Goal: Information Seeking & Learning: Learn about a topic

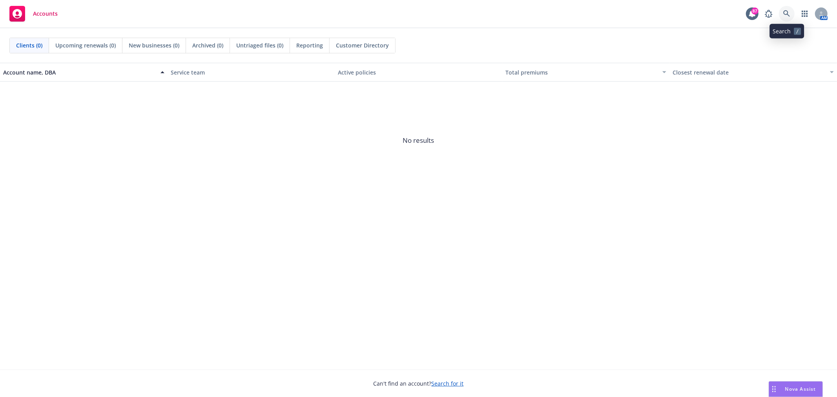
click at [781, 17] on link at bounding box center [787, 14] width 16 height 16
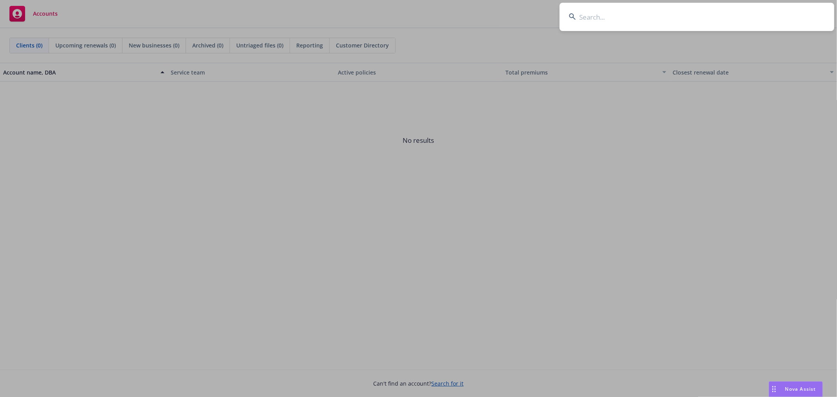
click at [723, 18] on input at bounding box center [697, 17] width 275 height 28
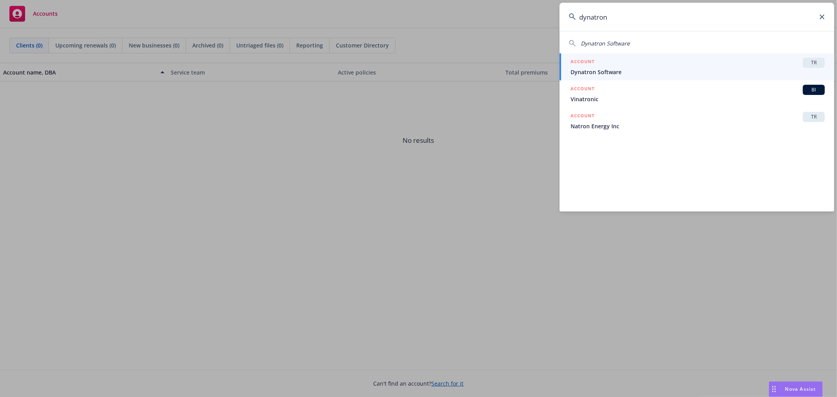
type input "dynatron"
click at [814, 64] on span "TR" at bounding box center [814, 62] width 16 height 7
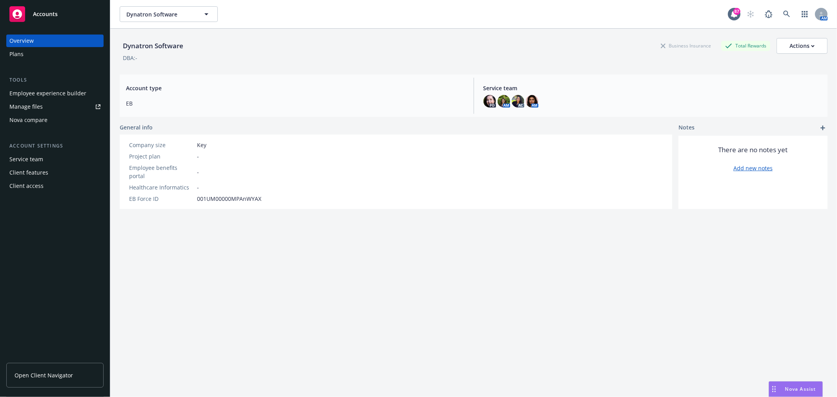
click at [62, 96] on div "Employee experience builder" at bounding box center [47, 93] width 77 height 13
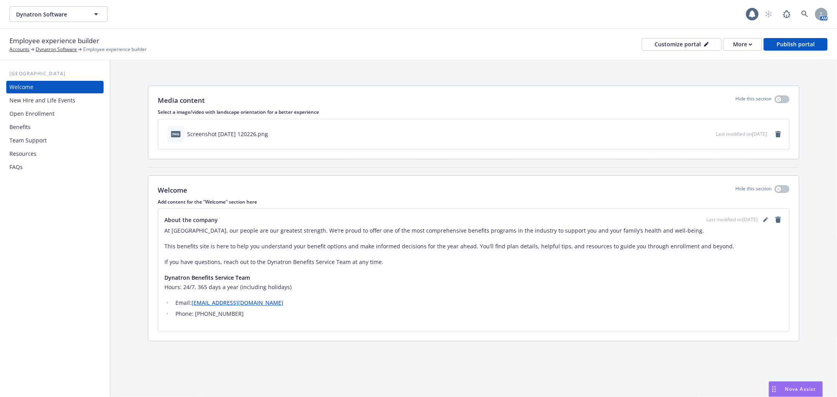
click at [18, 127] on div "Benefits" at bounding box center [19, 127] width 21 height 13
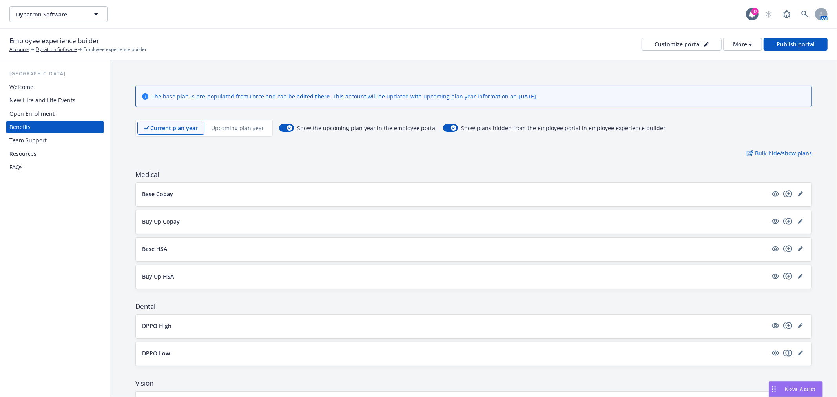
click at [240, 129] on p "Upcoming plan year" at bounding box center [237, 128] width 53 height 8
click at [31, 126] on div "Benefits" at bounding box center [54, 127] width 91 height 13
click at [170, 128] on p "Current plan year" at bounding box center [167, 128] width 47 height 8
click at [214, 128] on p "Upcoming plan year" at bounding box center [237, 128] width 53 height 8
click at [162, 134] on div "Current plan year" at bounding box center [167, 128] width 60 height 13
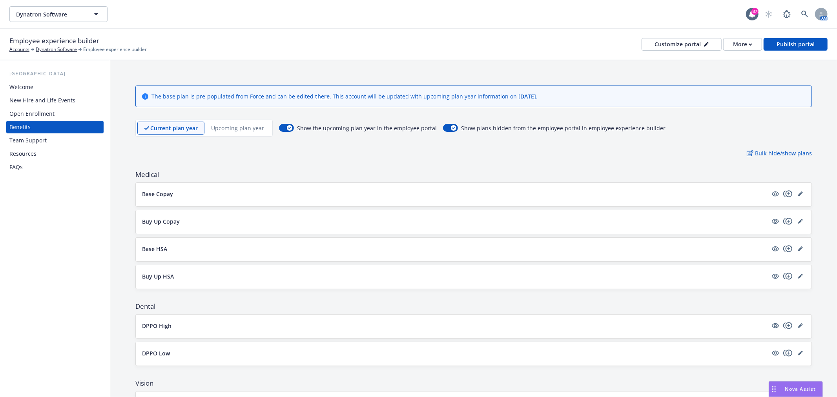
click at [238, 131] on p "Upcoming plan year" at bounding box center [237, 128] width 53 height 8
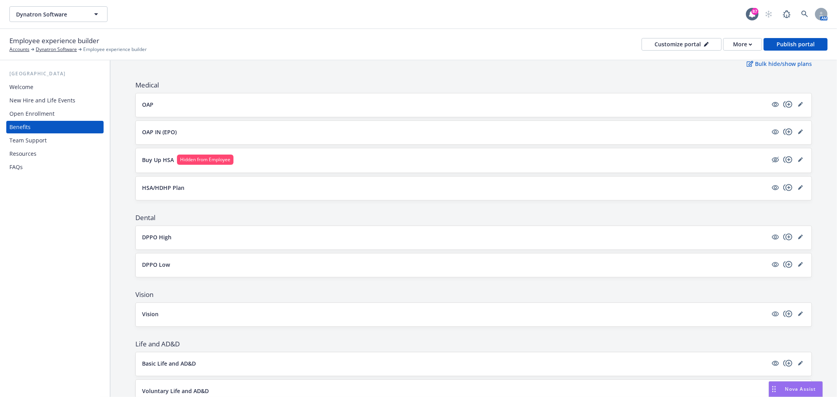
scroll to position [87, 0]
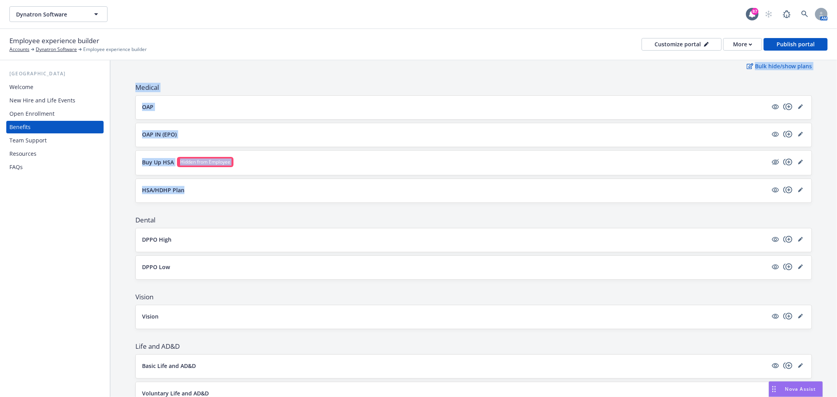
drag, startPoint x: 128, startPoint y: 75, endPoint x: 224, endPoint y: 195, distance: 154.0
click at [224, 195] on div "The base plan is pre-populated from Force and can be edited there . This accoun…" at bounding box center [473, 383] width 727 height 821
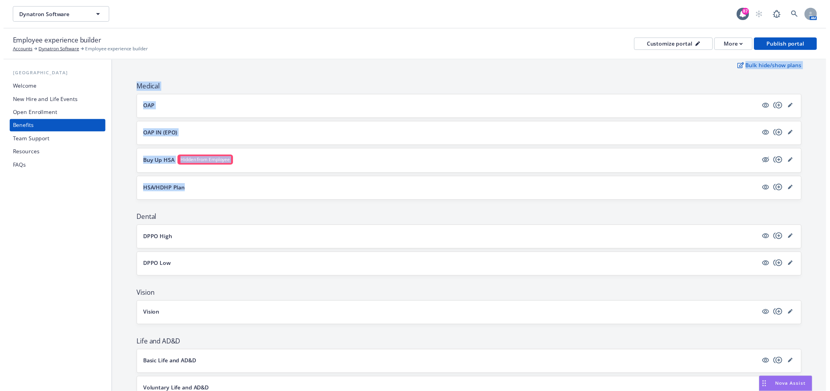
scroll to position [44, 0]
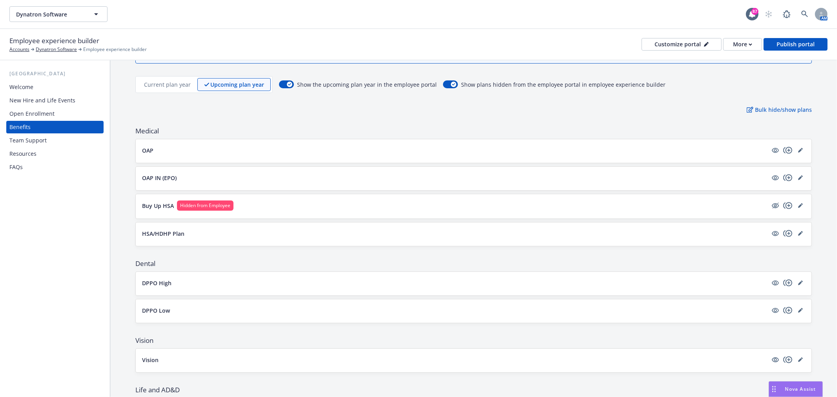
click at [419, 112] on div "Bulk hide/show plans" at bounding box center [473, 110] width 677 height 8
drag, startPoint x: 128, startPoint y: 146, endPoint x: 207, endPoint y: 230, distance: 115.5
click at [291, 127] on span "Medical" at bounding box center [473, 130] width 677 height 9
click at [798, 151] on icon "editPencil" at bounding box center [800, 150] width 5 height 5
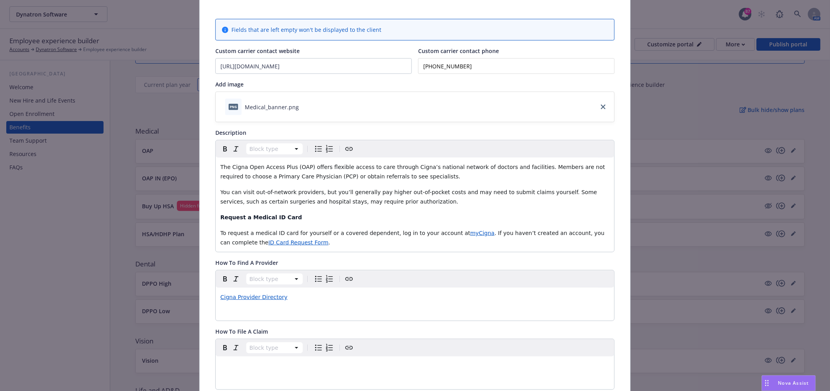
scroll to position [67, 0]
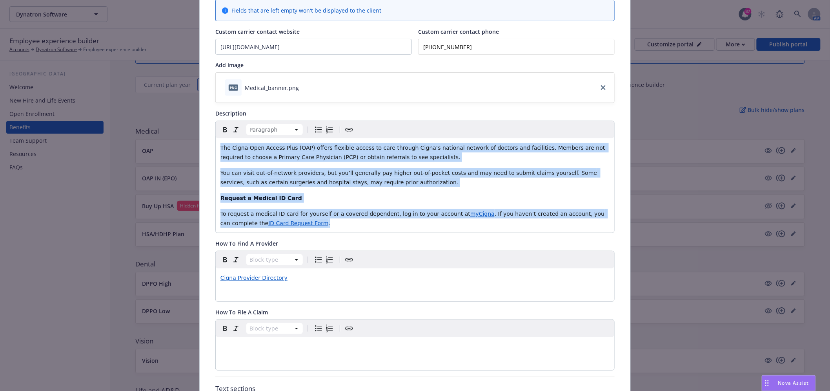
drag, startPoint x: 218, startPoint y: 148, endPoint x: 295, endPoint y: 229, distance: 111.6
click at [295, 229] on div "The Cigna Open Access Plus (OAP) offers flexible access to care through Cigna’s…" at bounding box center [415, 185] width 399 height 94
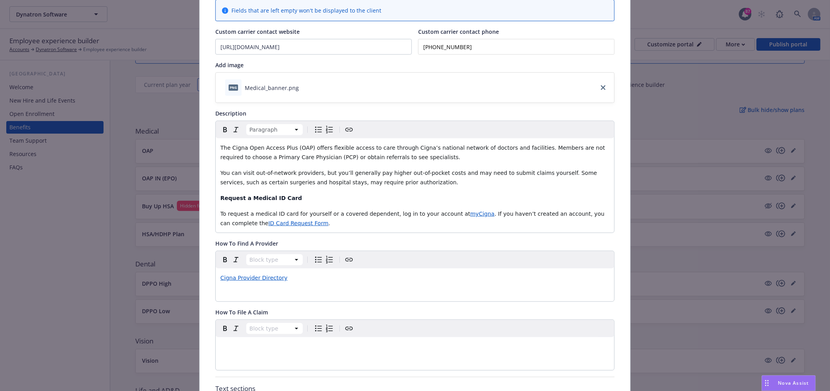
click at [128, 170] on div "Medical - OAP - Medical PPO Cancel Save Fields that are left empty won't be dis…" at bounding box center [415, 195] width 830 height 391
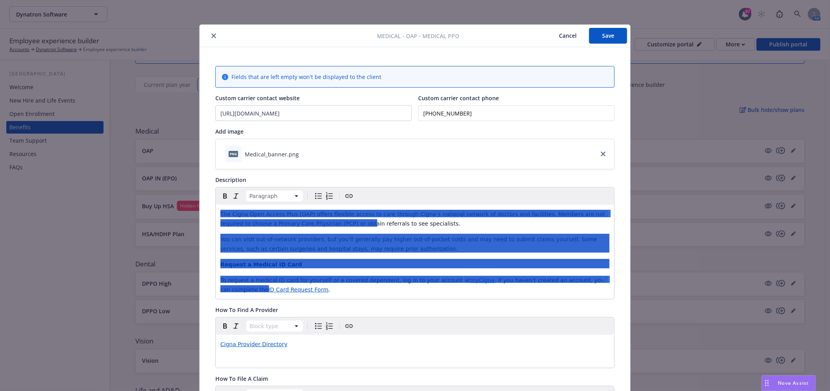
scroll to position [0, 0]
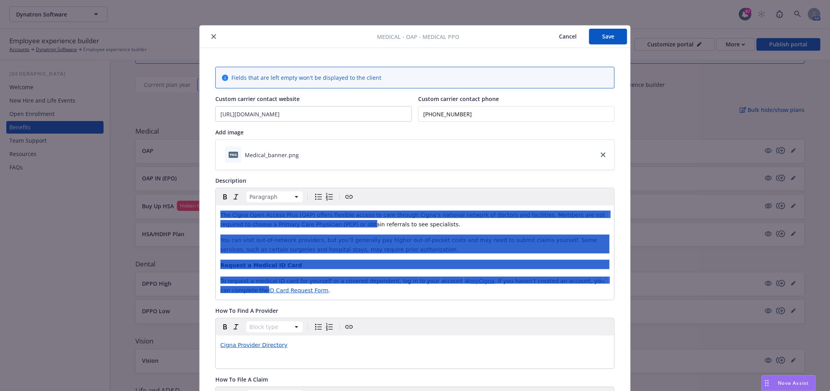
click at [212, 36] on icon "close" at bounding box center [214, 36] width 5 height 5
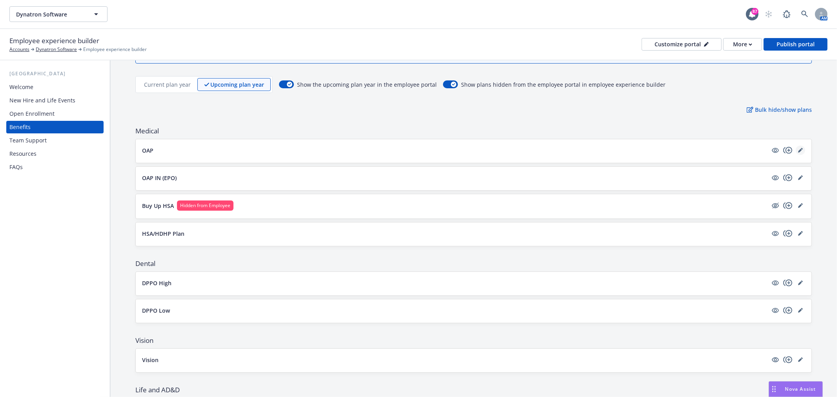
click at [798, 148] on icon "editPencil" at bounding box center [800, 150] width 5 height 5
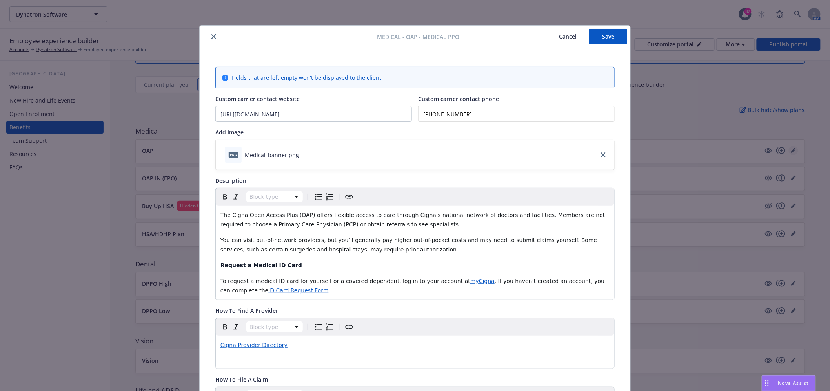
scroll to position [24, 0]
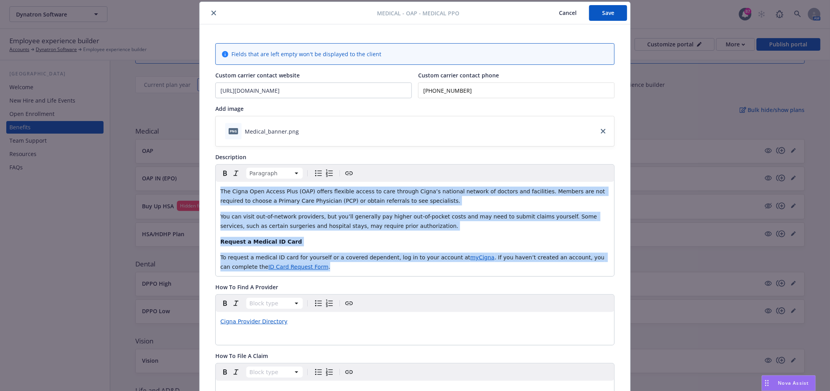
drag, startPoint x: 217, startPoint y: 190, endPoint x: 292, endPoint y: 272, distance: 111.4
click at [292, 272] on div "The Cigna Open Access Plus (OAP) offers flexible access to care through Cigna’s…" at bounding box center [415, 229] width 399 height 94
click at [331, 246] on div "The Cigna Open Access Plus (OAP) offers flexible access to care through Cigna’s…" at bounding box center [415, 229] width 399 height 94
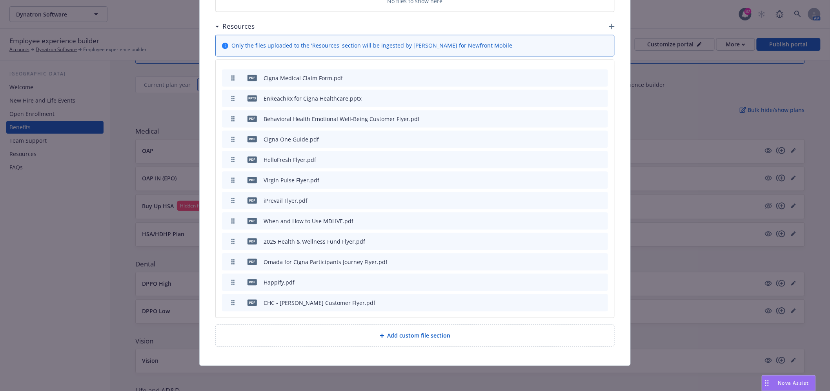
scroll to position [469, 0]
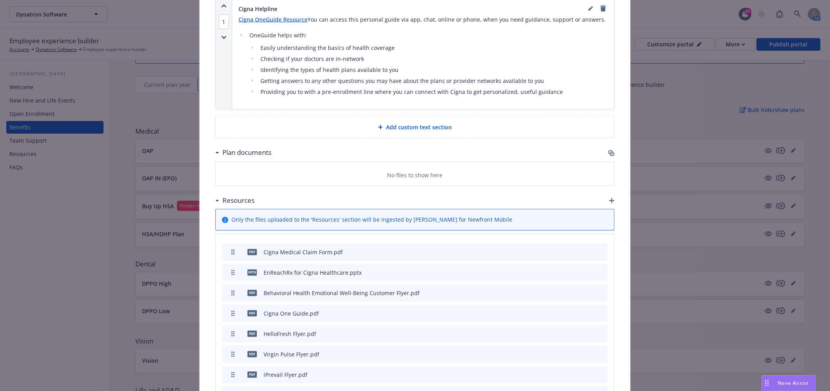
click at [609, 151] on icon "button" at bounding box center [611, 152] width 5 height 4
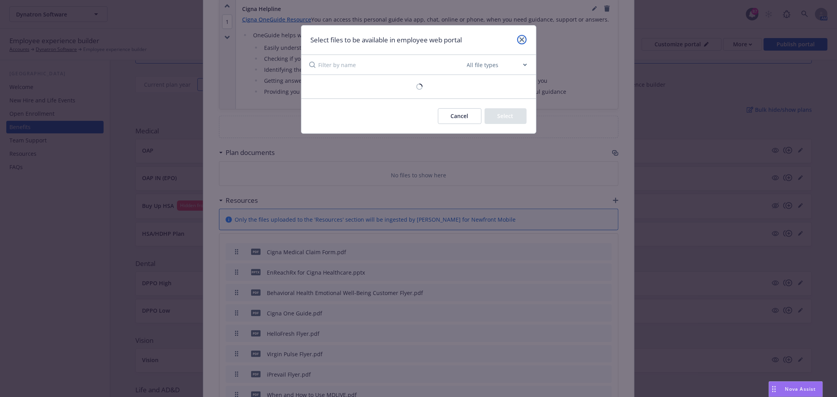
click at [524, 38] on link "close" at bounding box center [521, 39] width 9 height 9
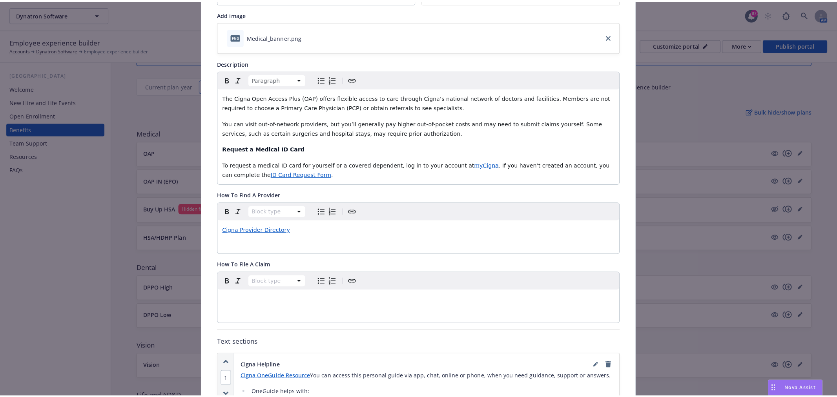
scroll to position [0, 0]
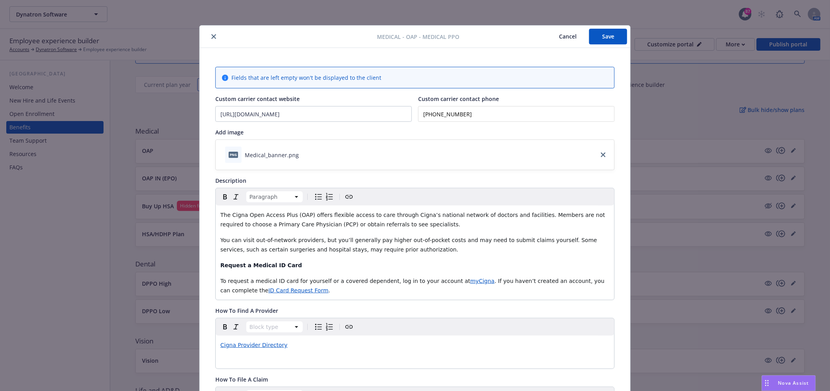
click at [212, 33] on button "close" at bounding box center [213, 36] width 9 height 9
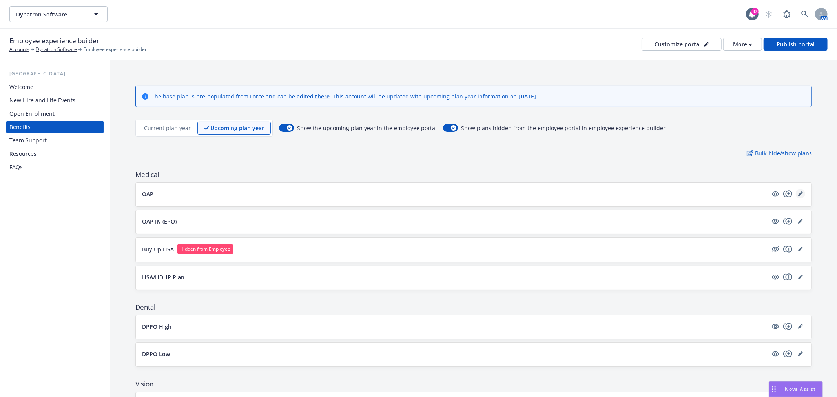
click at [798, 193] on icon "editPencil" at bounding box center [800, 194] width 5 height 5
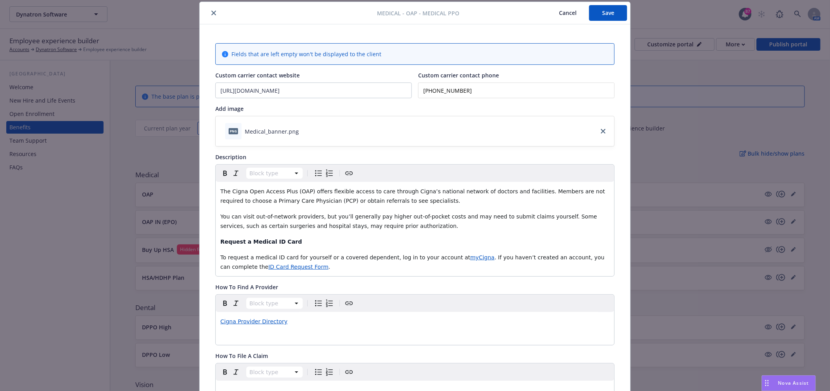
scroll to position [67, 0]
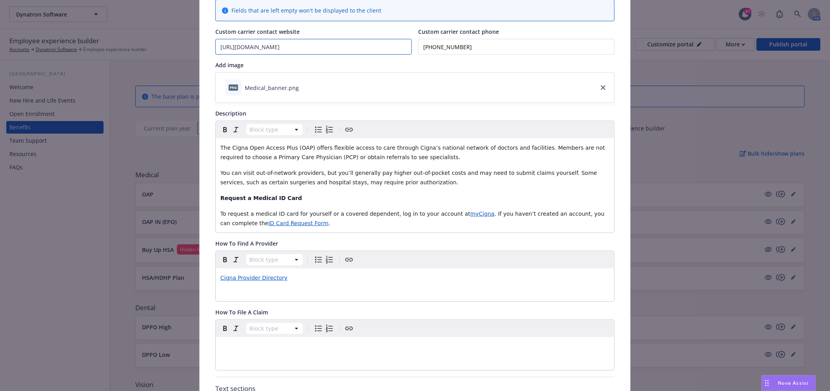
drag, startPoint x: 299, startPoint y: 47, endPoint x: 206, endPoint y: 49, distance: 93.4
drag, startPoint x: 501, startPoint y: 52, endPoint x: 396, endPoint y: 53, distance: 105.6
click at [406, 52] on div "Custom carrier contact website https://www.cigna.com/ Custom carrier contact ph…" at bounding box center [415, 40] width 400 height 27
click at [230, 150] on span "The Cigna Open Access Plus (OAP) offers flexible access to care through Cigna’s…" at bounding box center [414, 152] width 387 height 16
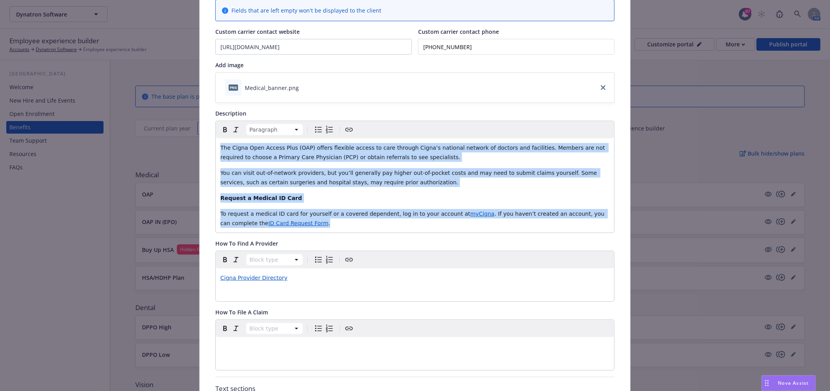
drag, startPoint x: 217, startPoint y: 148, endPoint x: 272, endPoint y: 226, distance: 94.9
click at [272, 226] on div "The Cigna Open Access Plus (OAP) offers flexible access to care through Cigna’s…" at bounding box center [415, 185] width 399 height 94
click at [335, 203] on div "The Cigna Open Access Plus (OAP) offers flexible access to care through Cigna’s…" at bounding box center [415, 185] width 399 height 94
click at [333, 203] on div "The Cigna Open Access Plus (OAP) offers flexible access to care through Cigna’s…" at bounding box center [415, 185] width 399 height 94
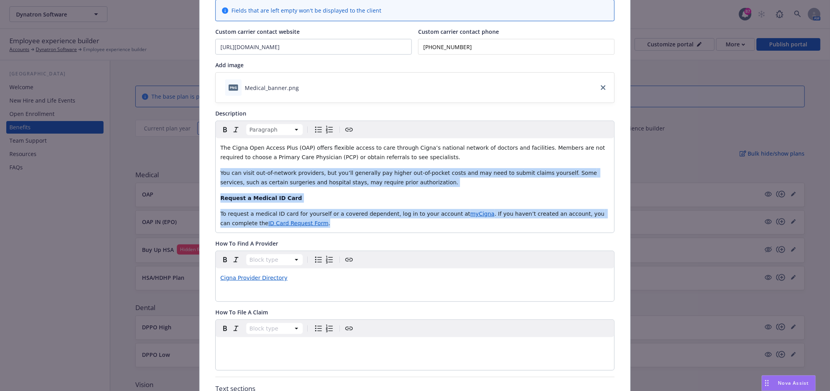
drag, startPoint x: 272, startPoint y: 224, endPoint x: 217, endPoint y: 163, distance: 82.8
click at [217, 163] on div "The Cigna Open Access Plus (OAP) offers flexible access to care through Cigna’s…" at bounding box center [415, 185] width 399 height 94
click at [363, 181] on span "You can visit out-of-network providers, but you’ll generally pay higher out-of-…" at bounding box center [410, 178] width 379 height 16
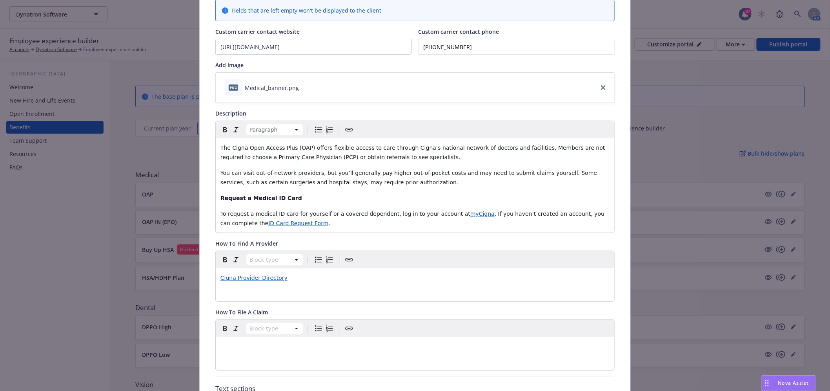
click at [424, 181] on p "You can visit out-of-network providers, but you’ll generally pay higher out-of-…" at bounding box center [415, 177] width 389 height 19
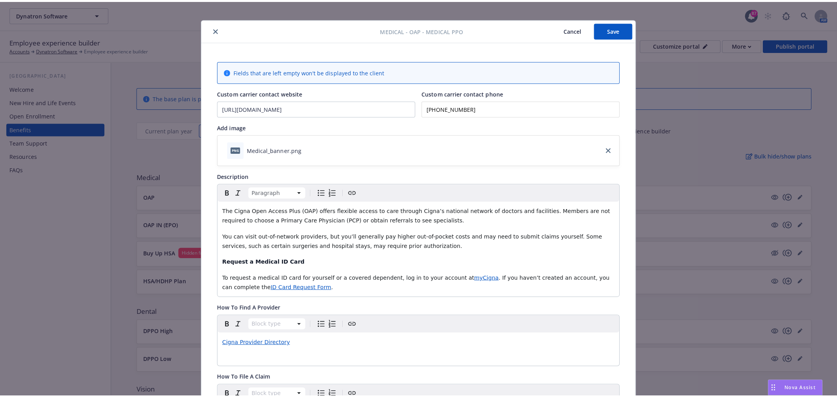
scroll to position [0, 0]
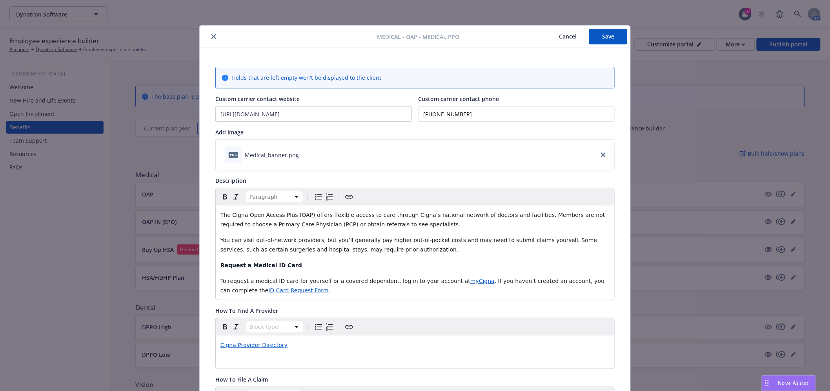
click at [212, 33] on button "close" at bounding box center [213, 36] width 9 height 9
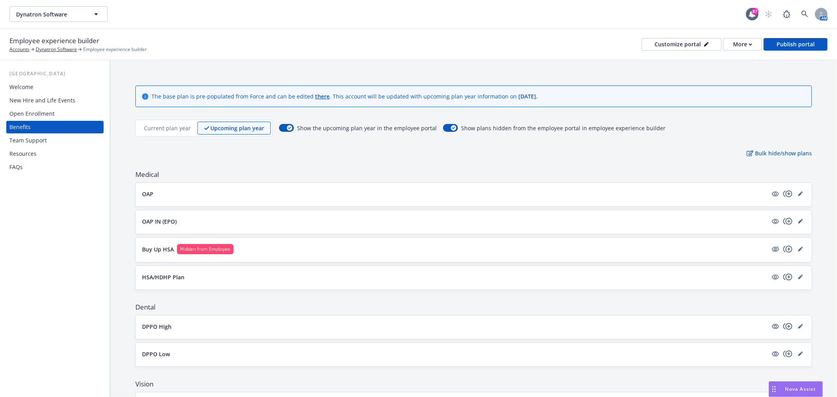
click at [250, 195] on button "OAP" at bounding box center [455, 194] width 626 height 8
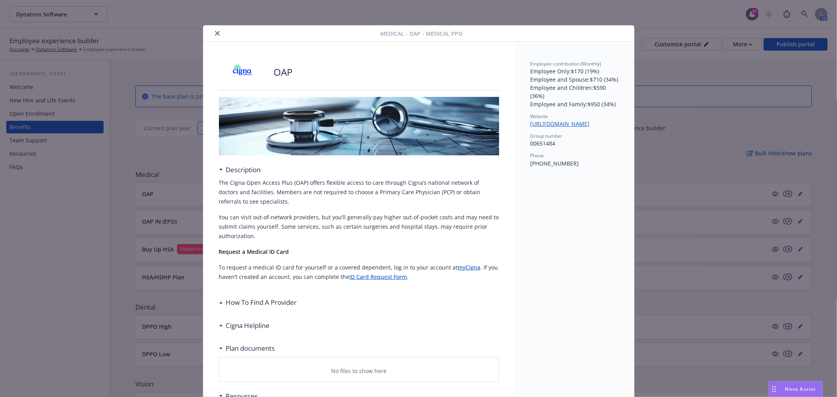
click at [215, 34] on icon "close" at bounding box center [217, 33] width 5 height 5
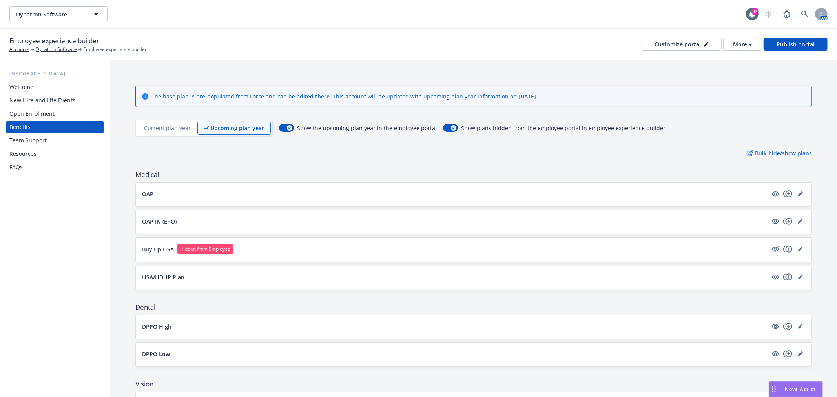
click at [29, 113] on div "Open Enrollment" at bounding box center [31, 114] width 45 height 13
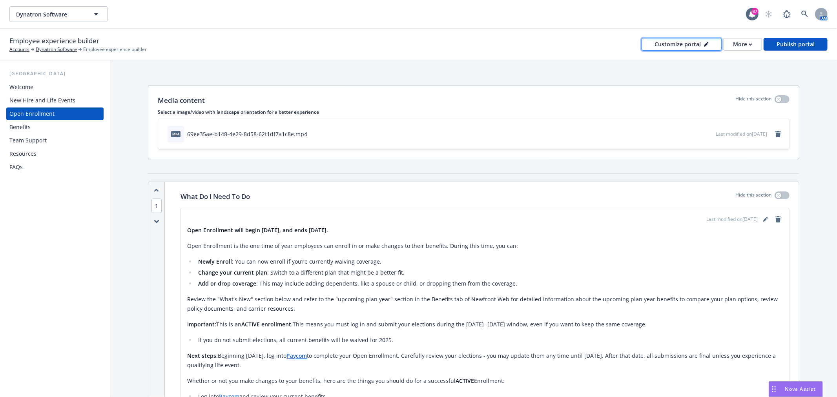
click at [694, 42] on div "Customize portal" at bounding box center [682, 44] width 54 height 12
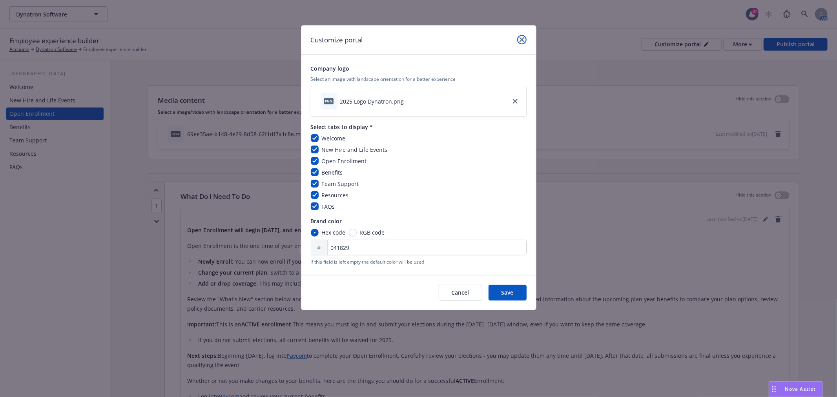
click at [524, 38] on icon "close" at bounding box center [522, 39] width 5 height 5
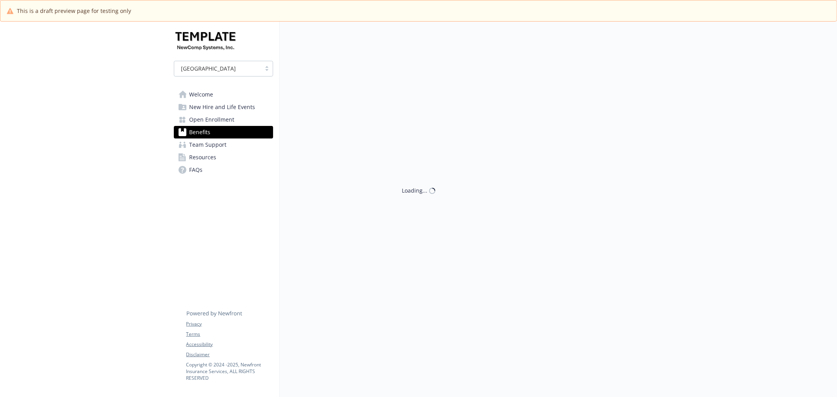
click at [204, 114] on span "Open Enrollment" at bounding box center [212, 119] width 45 height 13
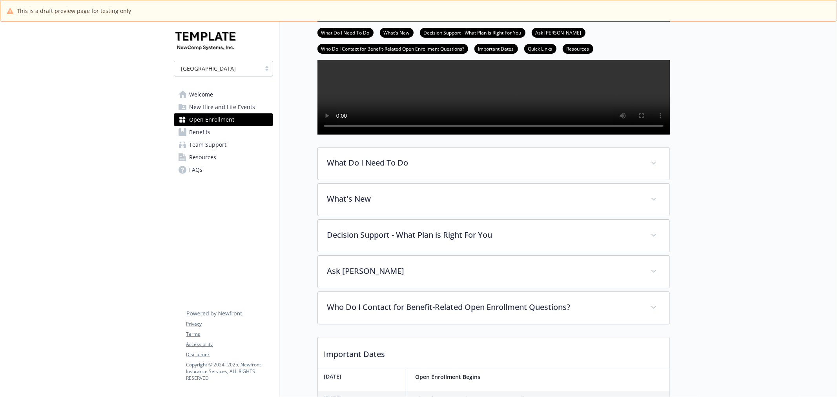
scroll to position [174, 0]
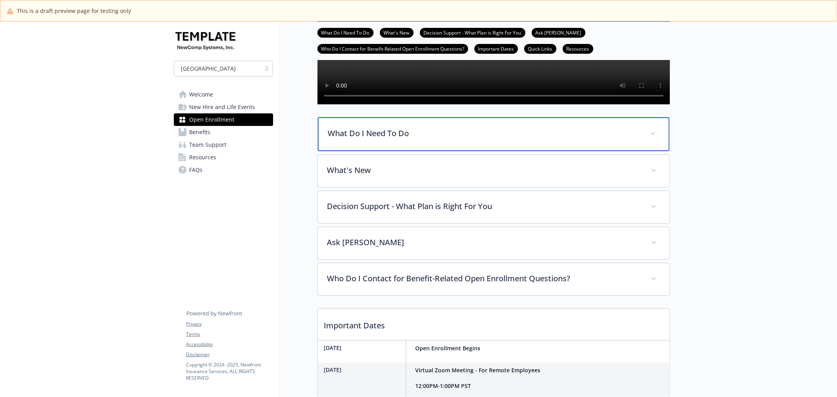
click at [559, 139] on p "What Do I Need To Do" at bounding box center [484, 134] width 312 height 12
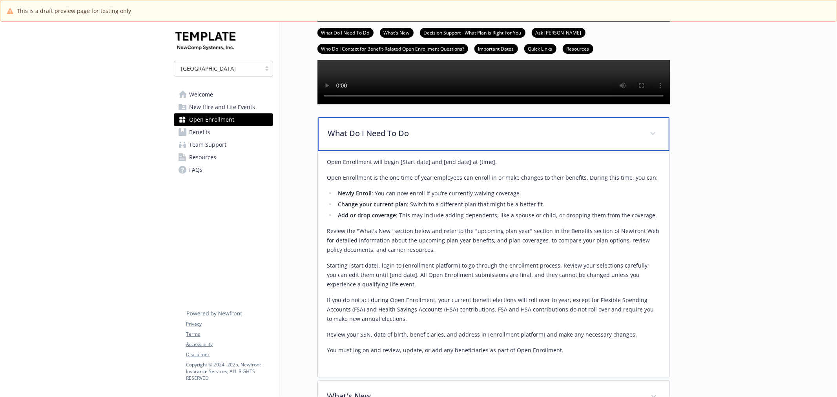
click at [559, 139] on p "What Do I Need To Do" at bounding box center [484, 134] width 312 height 12
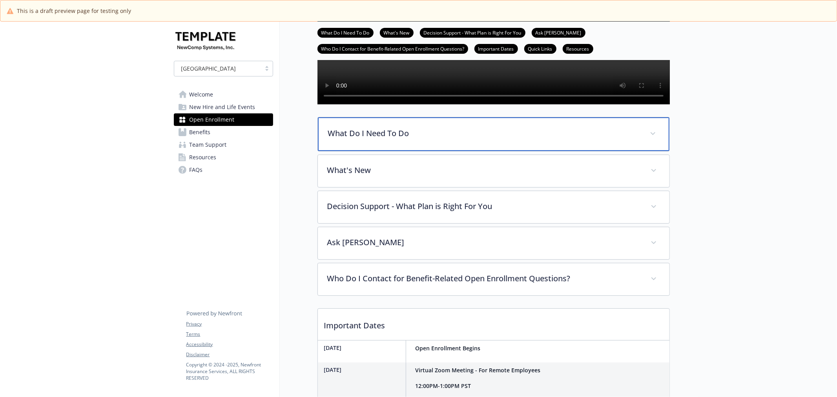
click at [559, 139] on p "What Do I Need To Do" at bounding box center [484, 134] width 312 height 12
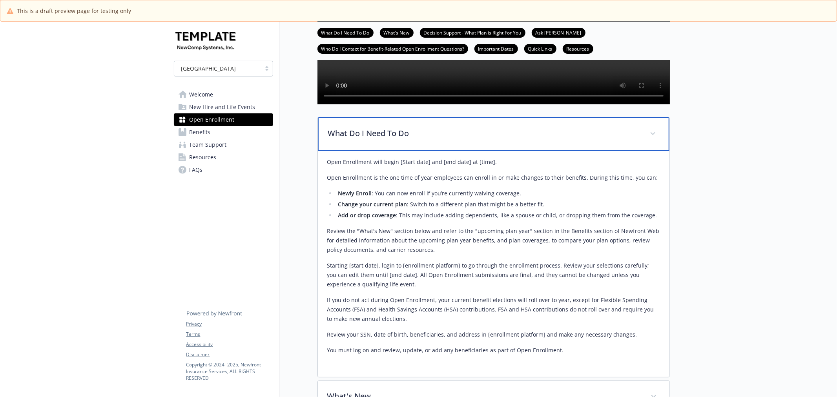
click at [559, 139] on p "What Do I Need To Do" at bounding box center [484, 134] width 312 height 12
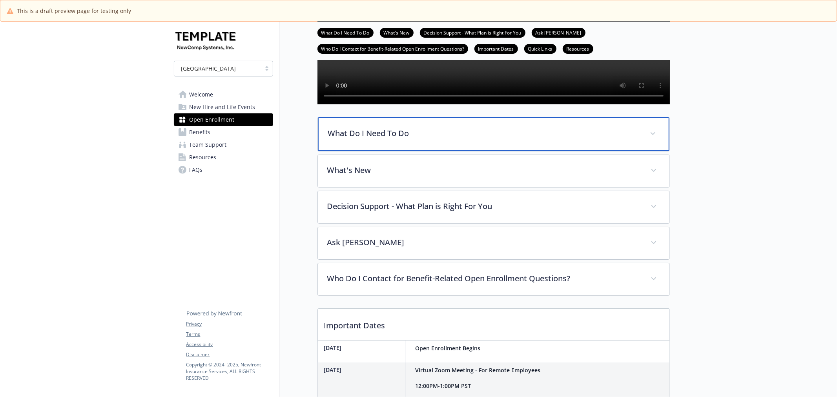
click at [559, 139] on p "What Do I Need To Do" at bounding box center [484, 134] width 312 height 12
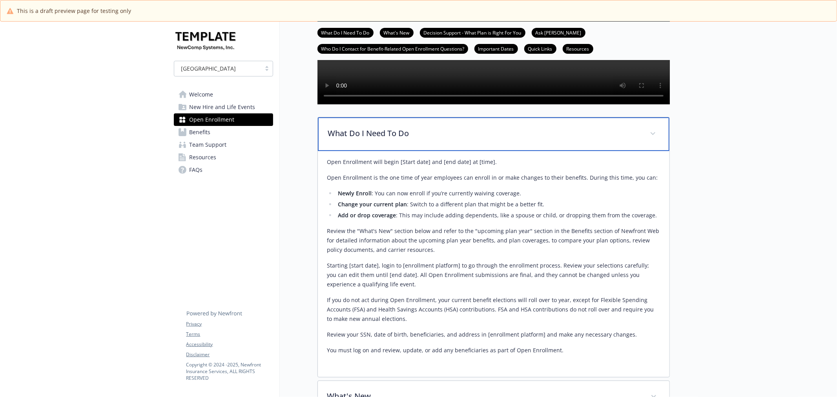
click at [559, 139] on p "What Do I Need To Do" at bounding box center [484, 134] width 312 height 12
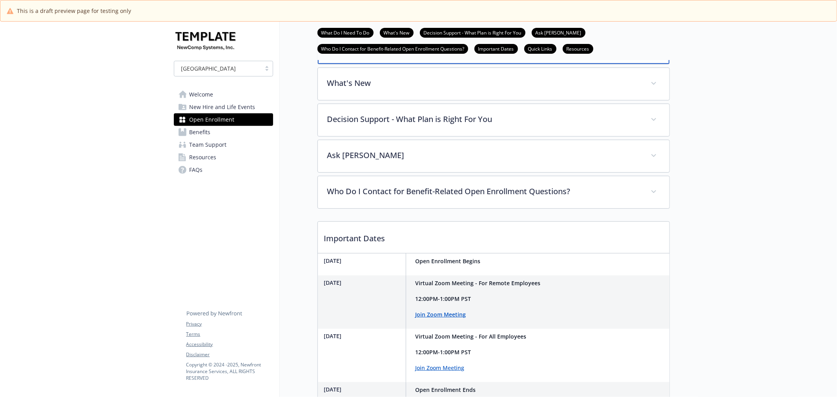
scroll to position [349, 0]
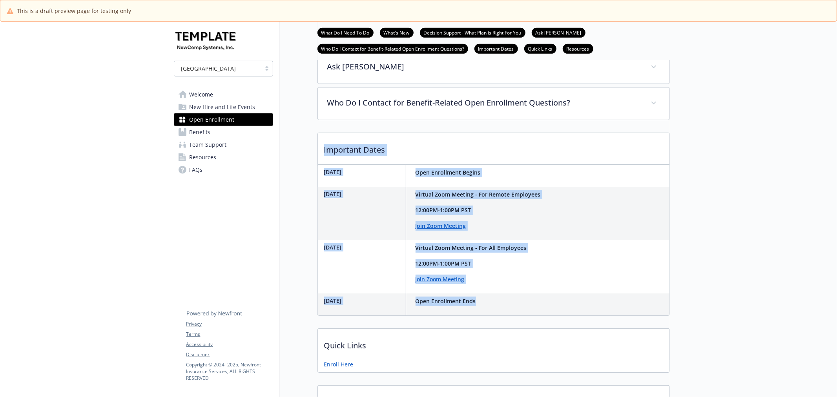
drag, startPoint x: 301, startPoint y: 161, endPoint x: 569, endPoint y: 323, distance: 313.6
click at [569, 323] on div "Open Enrollment What Do I Need To Do What's New Decision Support - What Plan is…" at bounding box center [475, 61] width 390 height 777
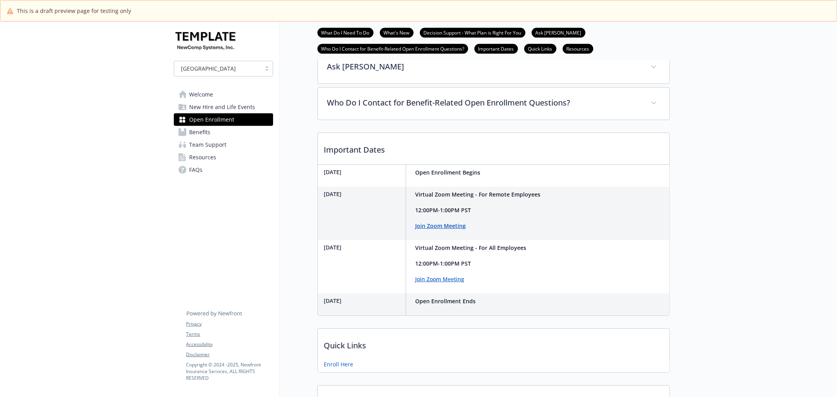
click at [696, 180] on div at bounding box center [754, 85] width 168 height 825
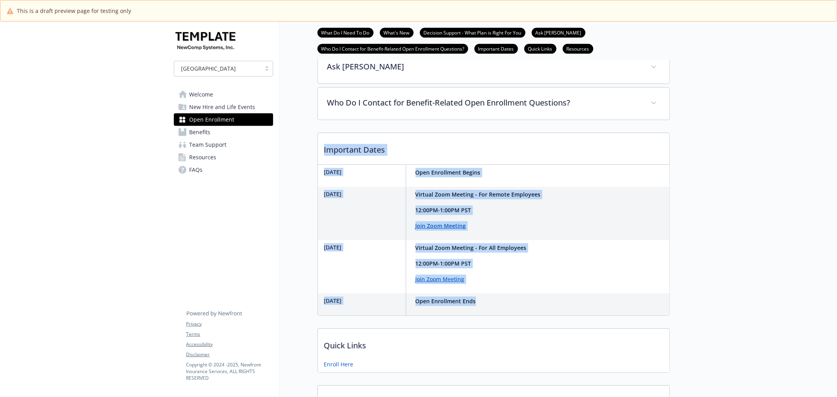
drag, startPoint x: 315, startPoint y: 168, endPoint x: 540, endPoint y: 328, distance: 276.5
click at [540, 328] on div "Open Enrollment What Do I Need To Do What's New Decision Support - What Plan is…" at bounding box center [475, 61] width 390 height 777
click at [465, 162] on p "Important Dates" at bounding box center [494, 147] width 352 height 29
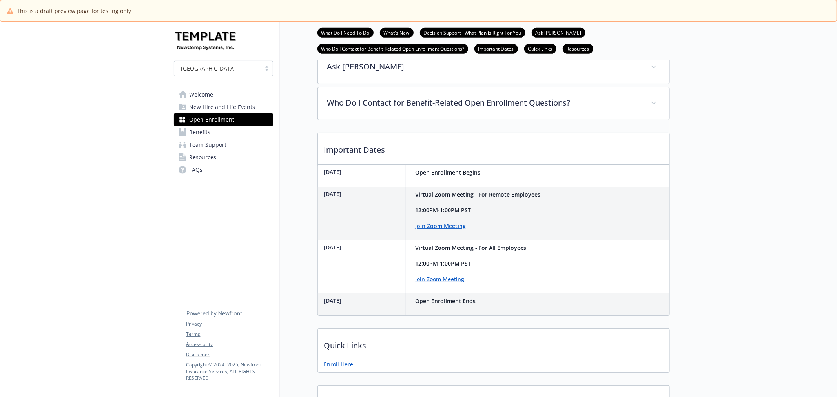
drag, startPoint x: 336, startPoint y: 197, endPoint x: 374, endPoint y: 197, distance: 38.1
click at [374, 176] on p "November 15th" at bounding box center [363, 172] width 78 height 8
drag, startPoint x: 329, startPoint y: 327, endPoint x: 367, endPoint y: 327, distance: 38.5
click at [367, 316] on div "November 24th" at bounding box center [365, 305] width 82 height 22
drag, startPoint x: 513, startPoint y: 248, endPoint x: 389, endPoint y: 250, distance: 123.6
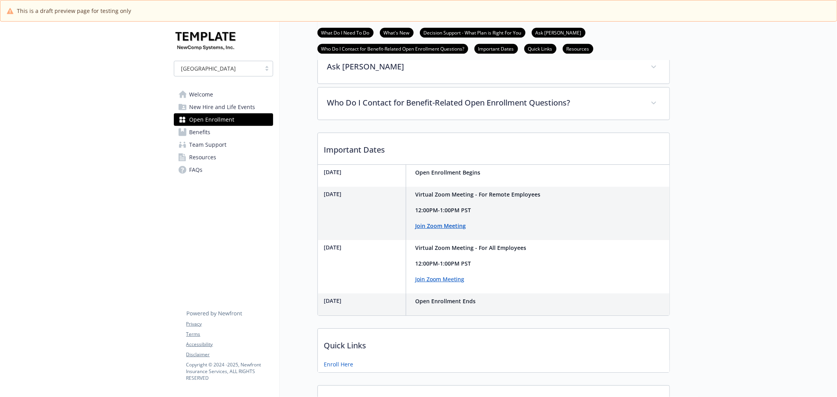
click at [389, 240] on div "November 16th Virtual Zoom Meeting - For Remote Employees 12:00PM-1:00PM PST Jo…" at bounding box center [431, 213] width 226 height 53
drag, startPoint x: 478, startPoint y: 302, endPoint x: 423, endPoint y: 272, distance: 62.4
click at [423, 272] on div "Virtual Zoom Meeting - For All Employees 12:00PM-1:00PM PST Join Zoom Meeting" at bounding box center [471, 263] width 111 height 41
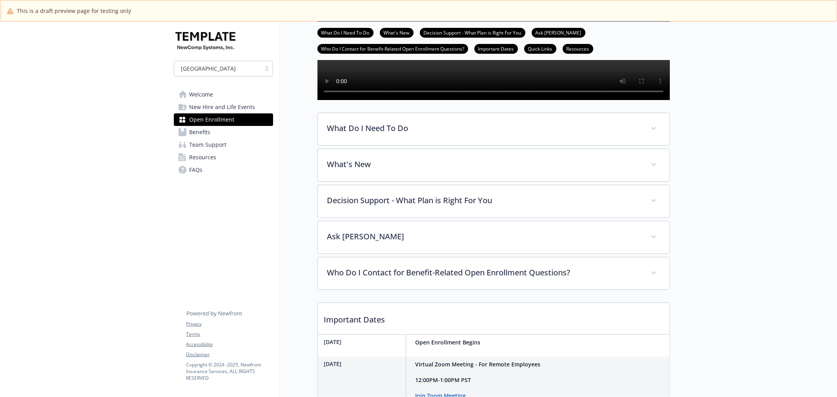
scroll to position [174, 0]
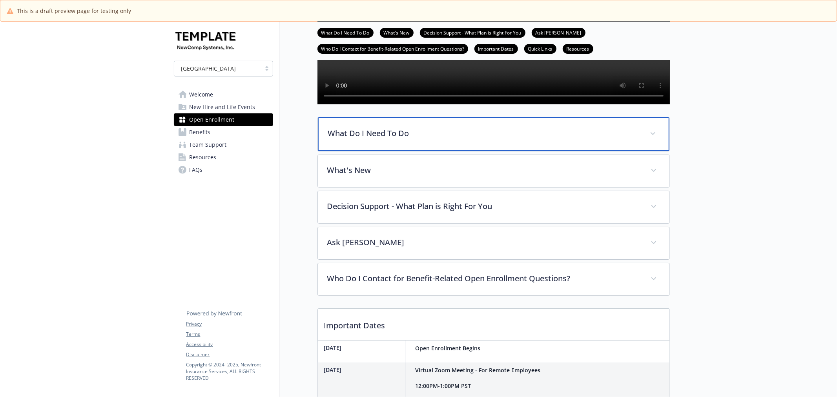
click at [441, 139] on p "What Do I Need To Do" at bounding box center [484, 134] width 312 height 12
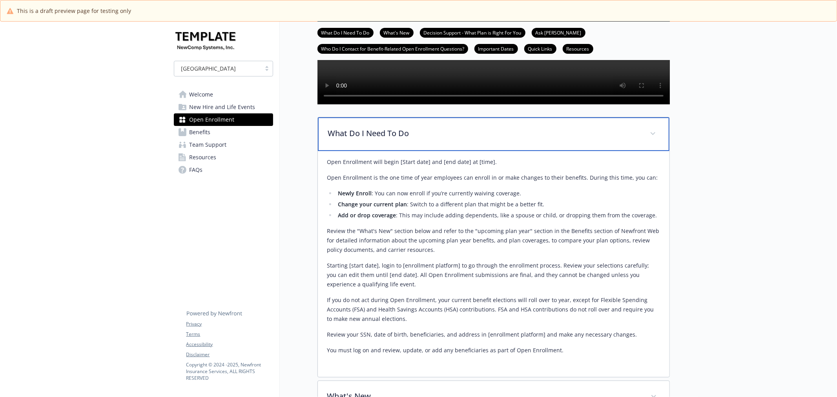
click at [441, 139] on p "What Do I Need To Do" at bounding box center [484, 134] width 312 height 12
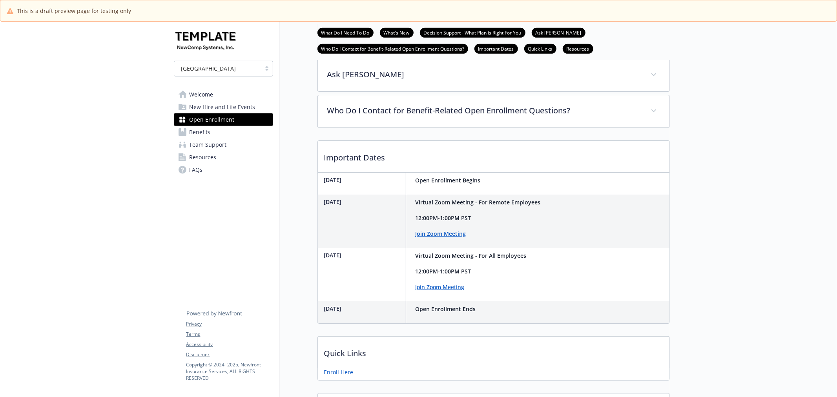
scroll to position [349, 0]
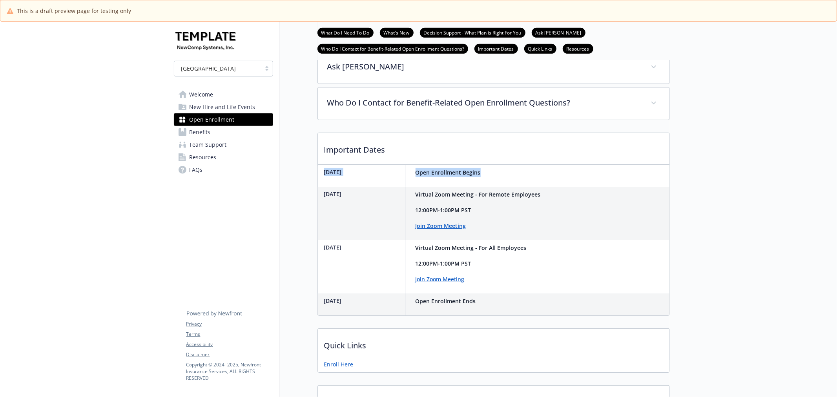
drag, startPoint x: 313, startPoint y: 192, endPoint x: 617, endPoint y: 206, distance: 303.7
click at [617, 206] on div "Open Enrollment What Do I Need To Do What's New Decision Support - What Plan is…" at bounding box center [475, 61] width 390 height 777
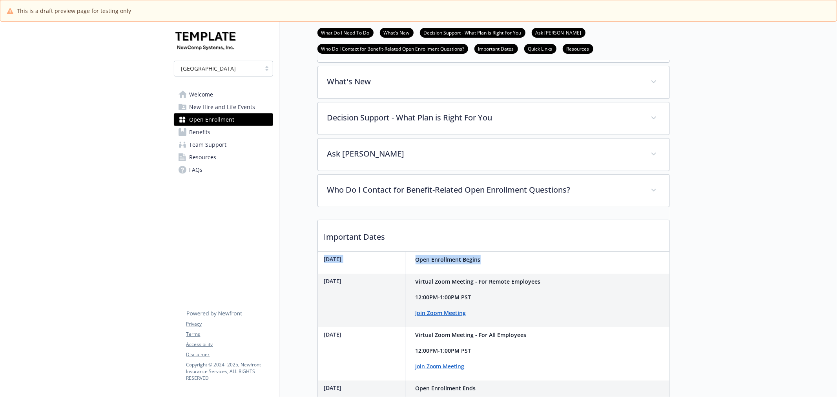
scroll to position [218, 0]
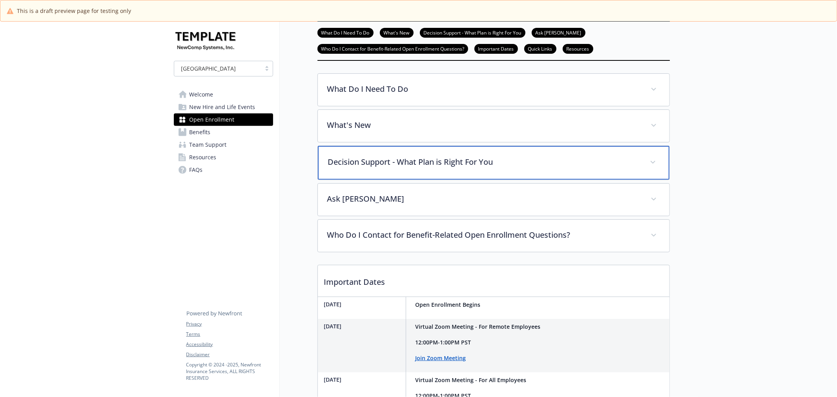
click at [488, 180] on div "Decision Support - What Plan is Right For You" at bounding box center [494, 163] width 352 height 34
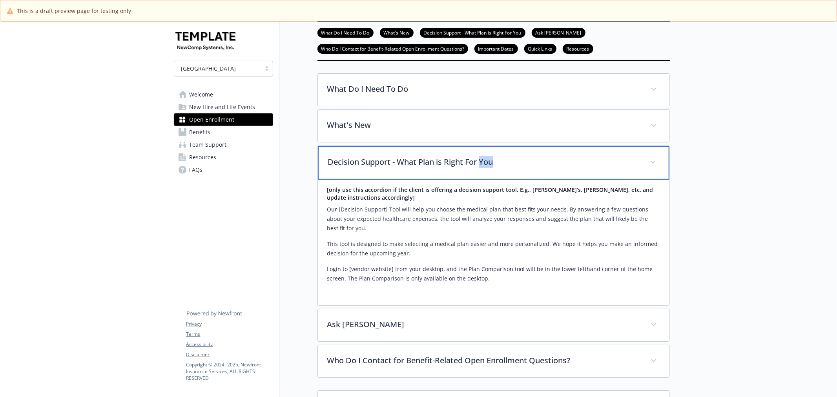
click at [488, 180] on div "Decision Support - What Plan is Right For You" at bounding box center [494, 163] width 352 height 34
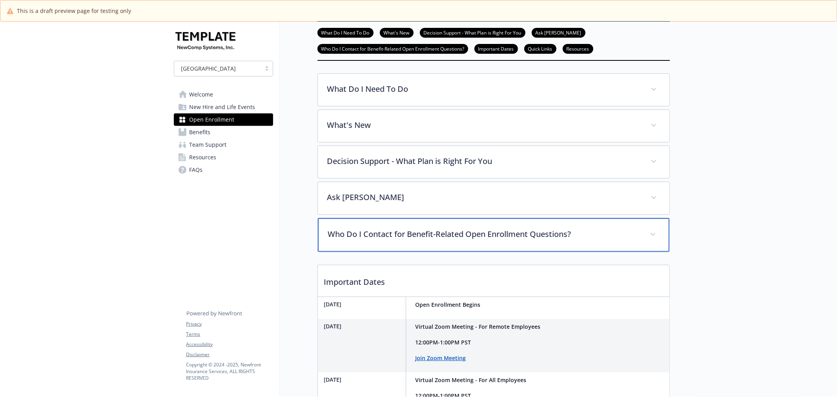
click at [467, 240] on p "Who Do I Contact for Benefit-Related Open Enrollment Questions?" at bounding box center [484, 234] width 312 height 12
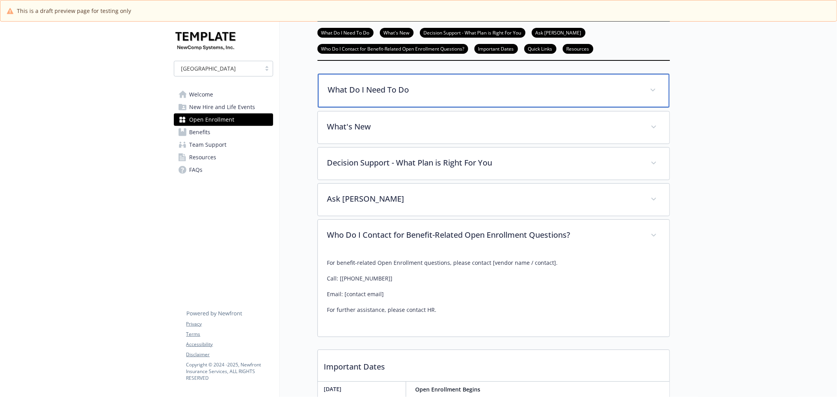
click at [411, 96] on p "What Do I Need To Do" at bounding box center [484, 90] width 312 height 12
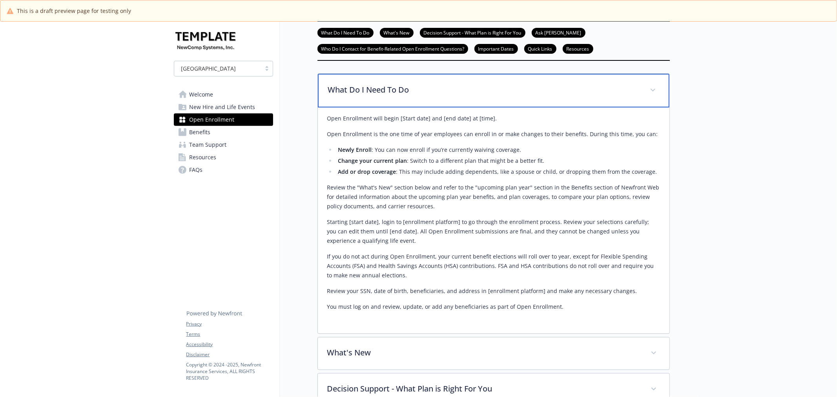
click at [411, 96] on p "What Do I Need To Do" at bounding box center [484, 90] width 312 height 12
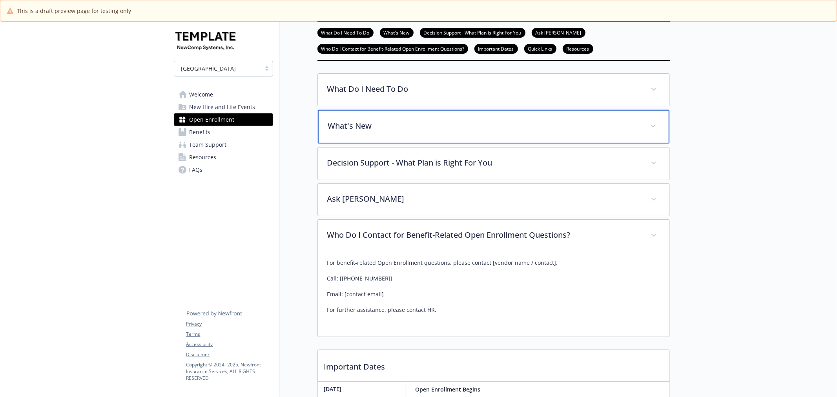
click at [405, 140] on div "What's New" at bounding box center [494, 127] width 352 height 34
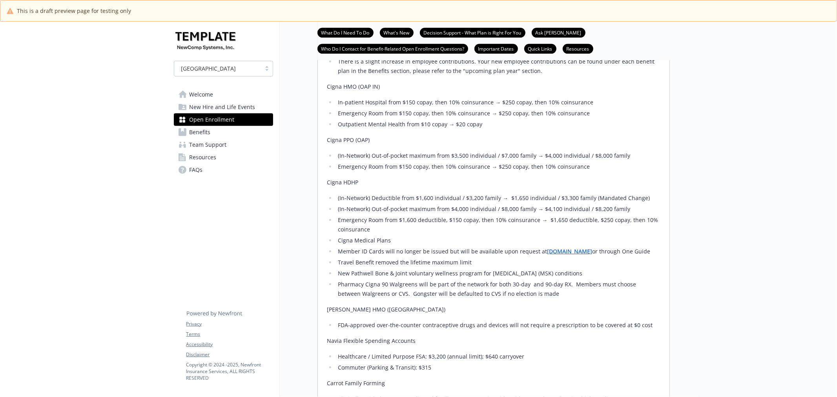
scroll to position [174, 0]
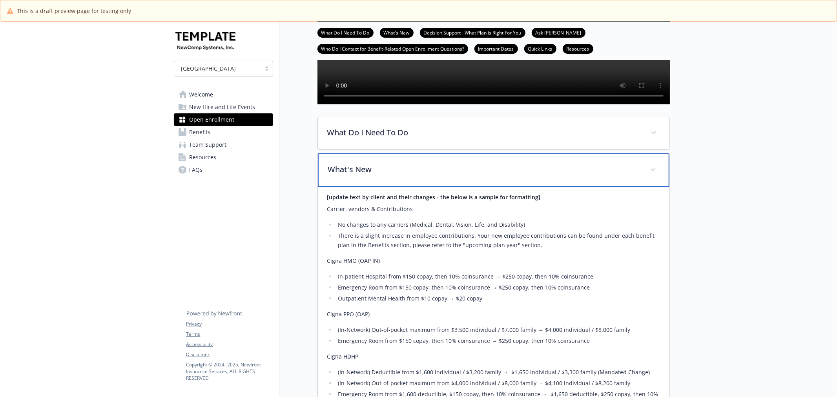
click at [389, 175] on p "What's New" at bounding box center [484, 170] width 312 height 12
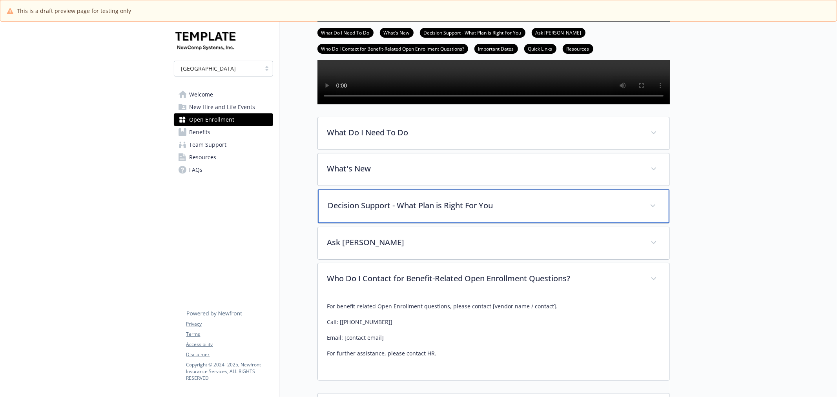
click at [391, 212] on p "Decision Support - What Plan is Right For You" at bounding box center [484, 206] width 312 height 12
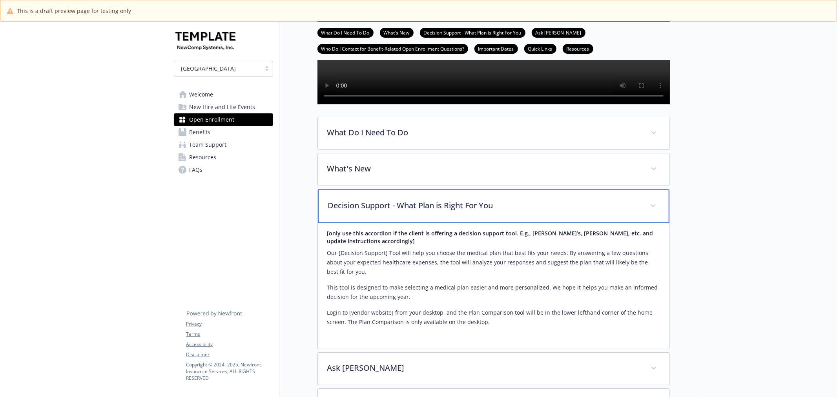
click at [391, 212] on p "Decision Support - What Plan is Right For You" at bounding box center [484, 206] width 312 height 12
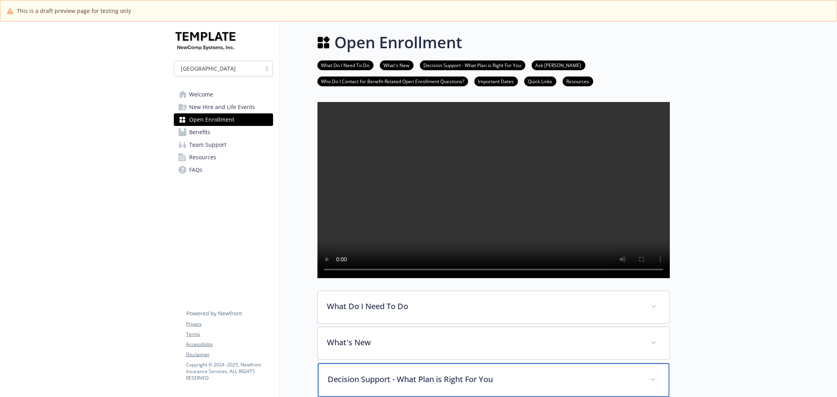
scroll to position [0, 0]
